Goal: Information Seeking & Learning: Learn about a topic

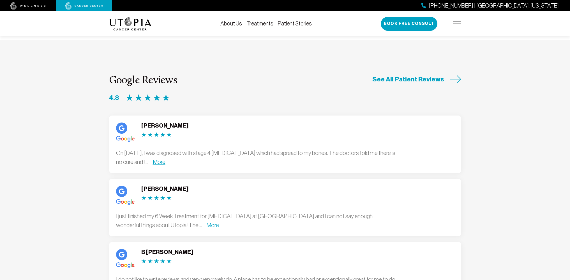
scroll to position [1457, 0]
click at [165, 159] on link "More" at bounding box center [159, 162] width 13 height 6
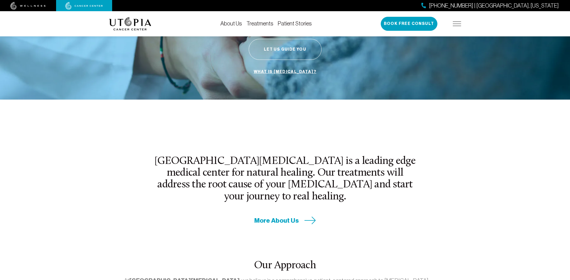
scroll to position [0, 0]
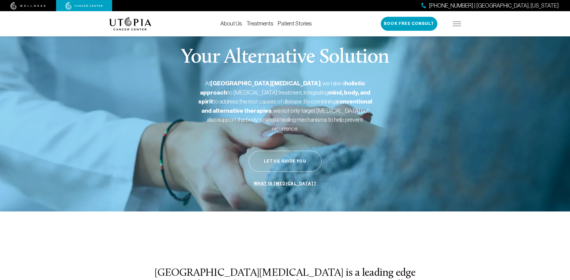
click at [232, 25] on link "About Us" at bounding box center [231, 23] width 22 height 6
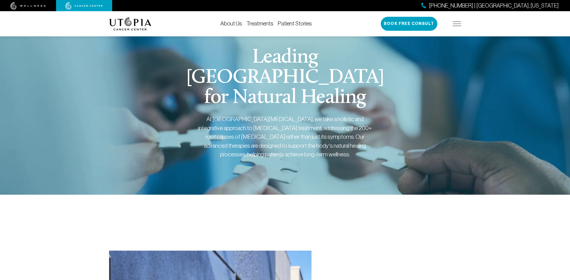
drag, startPoint x: 24, startPoint y: 0, endPoint x: 143, endPoint y: 68, distance: 136.9
click at [143, 68] on div "[GEOGRAPHIC_DATA] for Natural Healing At [GEOGRAPHIC_DATA][MEDICAL_DATA], we ta…" at bounding box center [285, 110] width 352 height 170
click at [454, 23] on img at bounding box center [456, 24] width 8 height 4
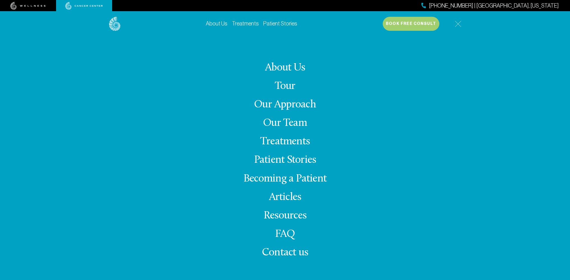
click at [275, 161] on link "Patient Stories" at bounding box center [285, 160] width 62 height 11
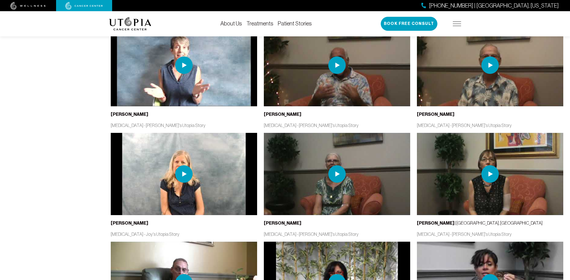
scroll to position [588, 0]
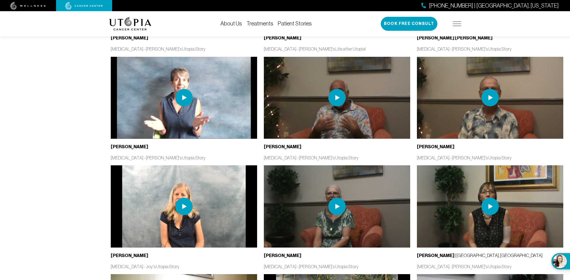
click at [493, 91] on img at bounding box center [489, 97] width 17 height 17
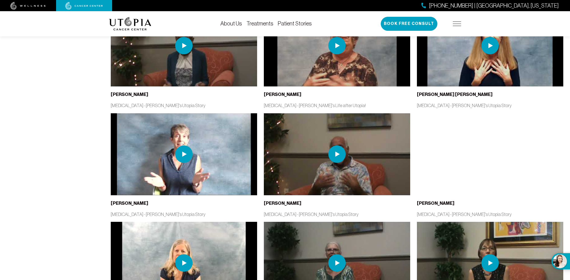
scroll to position [532, 0]
